Goal: Task Accomplishment & Management: Manage account settings

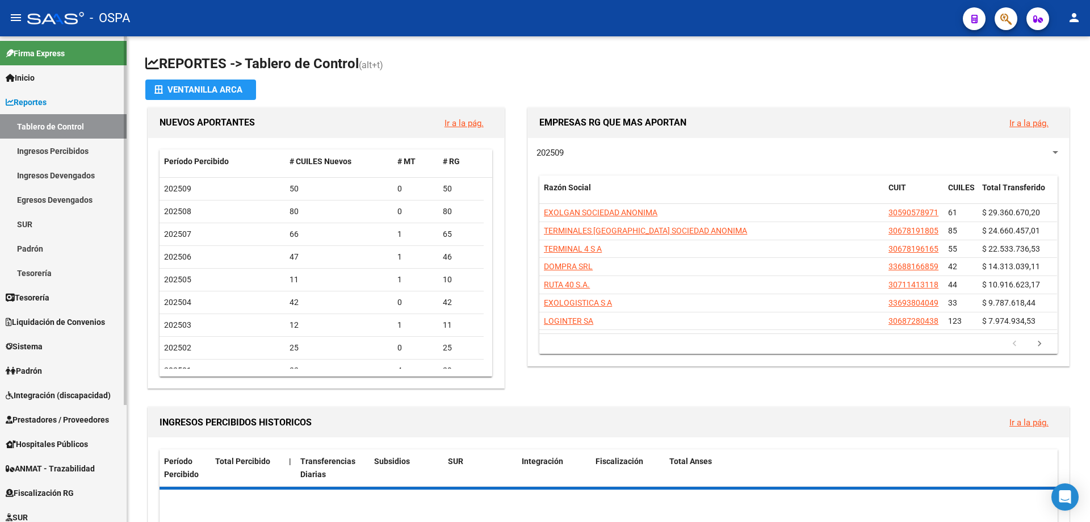
click at [47, 420] on span "Prestadores / Proveedores" at bounding box center [57, 419] width 103 height 12
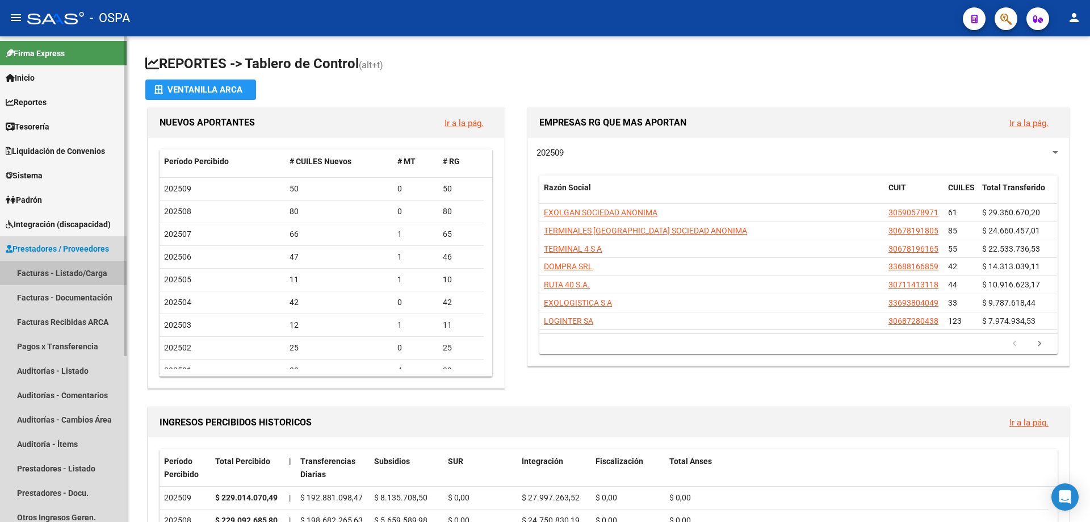
click at [41, 276] on link "Facturas - Listado/Carga" at bounding box center [63, 273] width 127 height 24
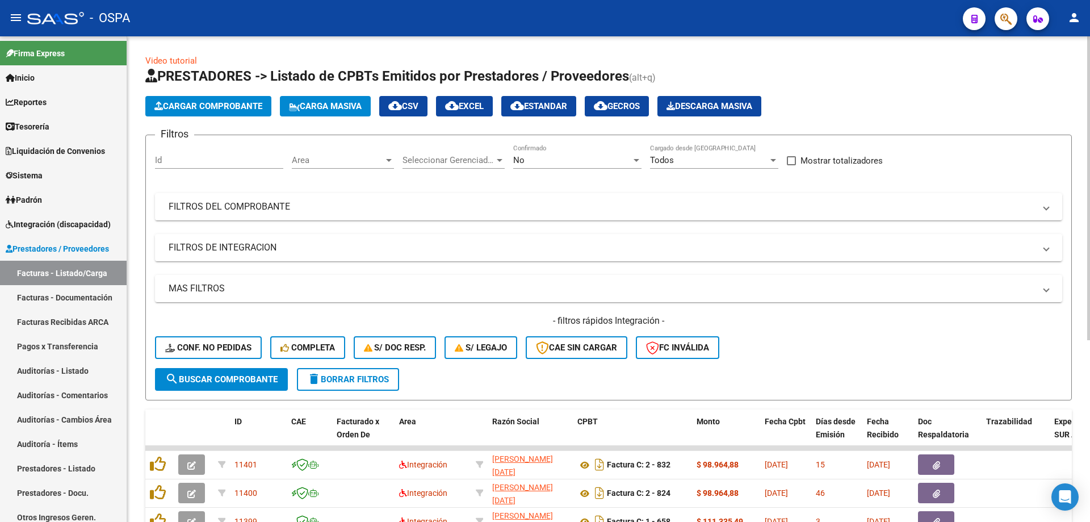
click at [332, 158] on span "Area" at bounding box center [338, 160] width 92 height 10
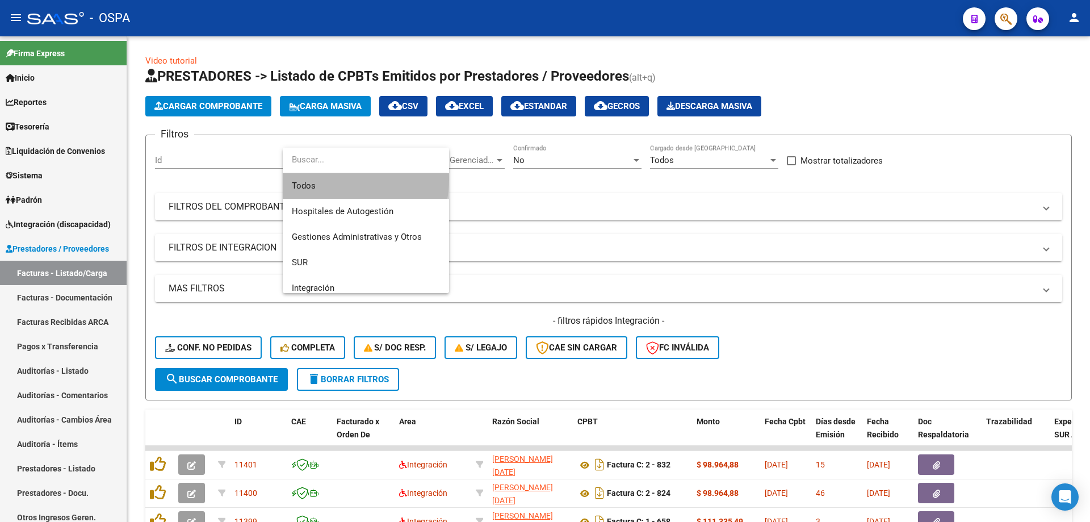
click at [331, 179] on span "Todos" at bounding box center [366, 186] width 148 height 26
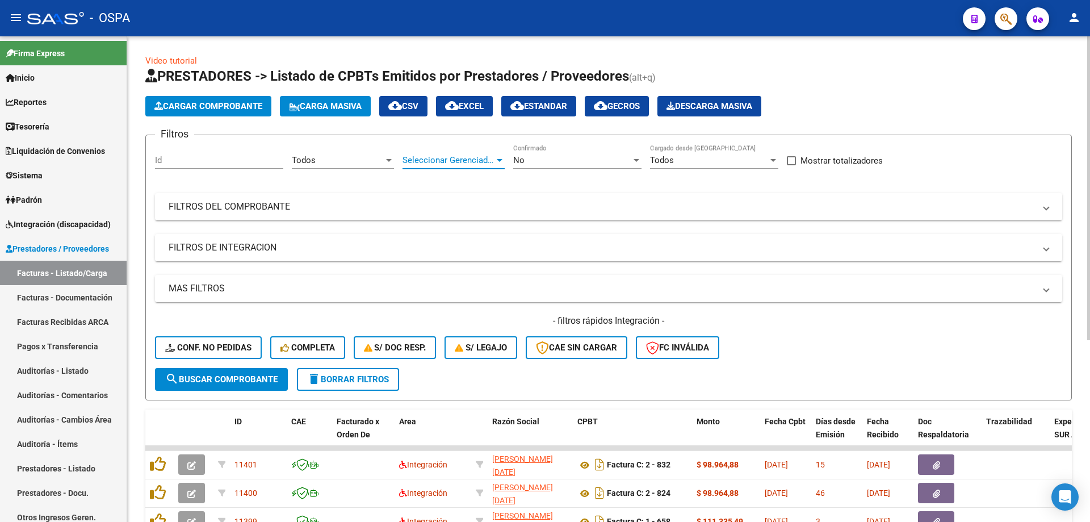
click at [438, 165] on span "Seleccionar Gerenciador" at bounding box center [449, 160] width 92 height 10
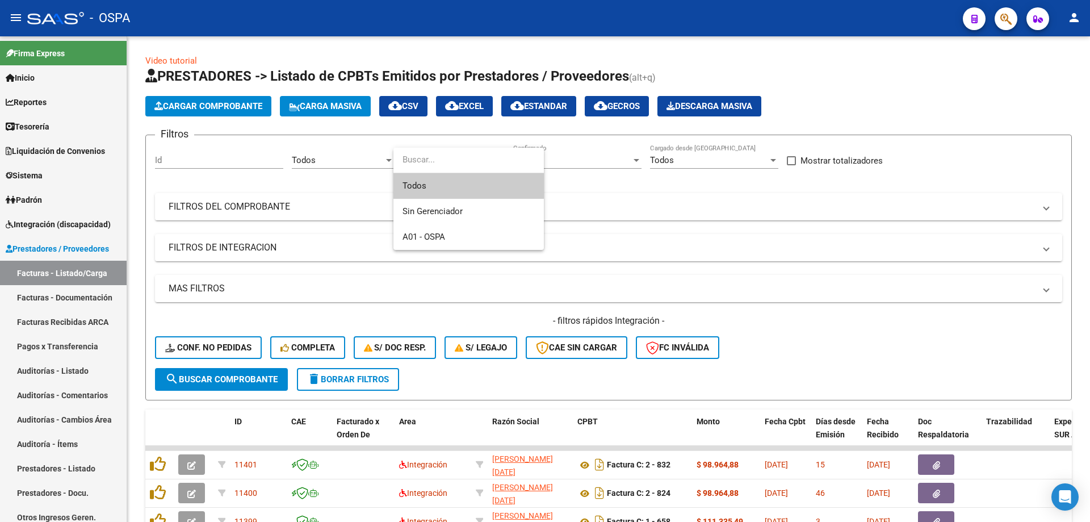
click at [438, 185] on span "Todos" at bounding box center [469, 186] width 132 height 26
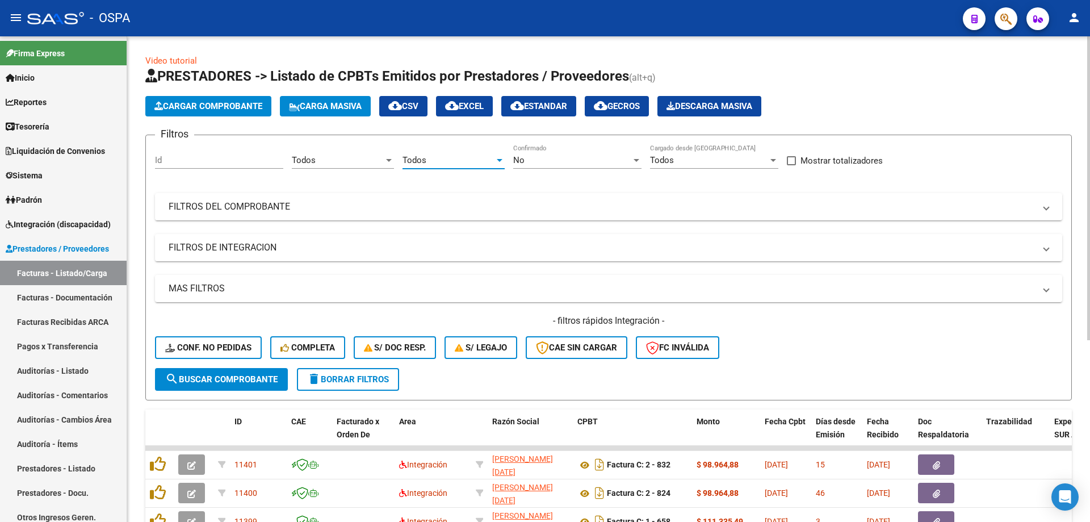
click at [570, 149] on div "No Confirmado" at bounding box center [577, 156] width 128 height 24
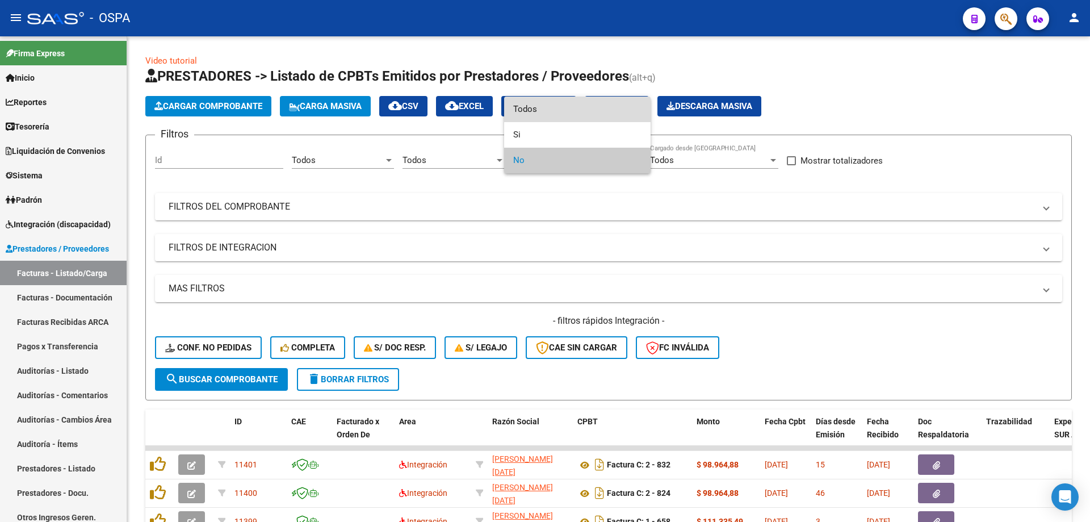
click at [575, 112] on span "Todos" at bounding box center [577, 110] width 128 height 26
